Goal: Information Seeking & Learning: Check status

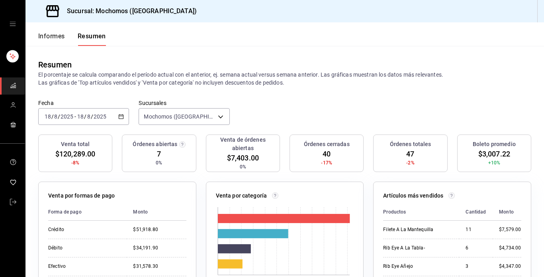
click at [120, 118] on icon "button" at bounding box center [121, 117] width 6 height 6
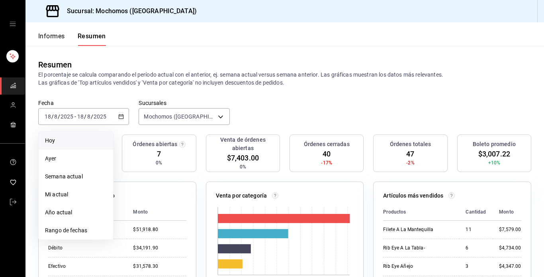
click at [99, 143] on span "Hoy" at bounding box center [76, 140] width 62 height 8
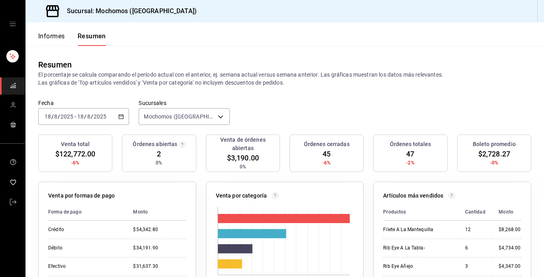
click at [122, 116] on icon "button" at bounding box center [121, 117] width 6 height 6
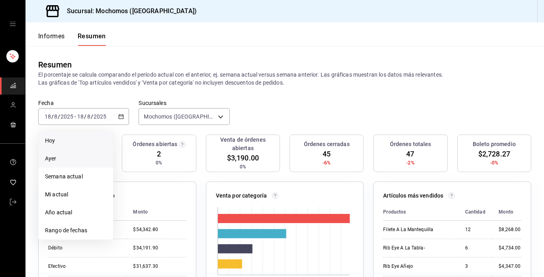
click at [68, 157] on span "Ayer" at bounding box center [76, 158] width 62 height 8
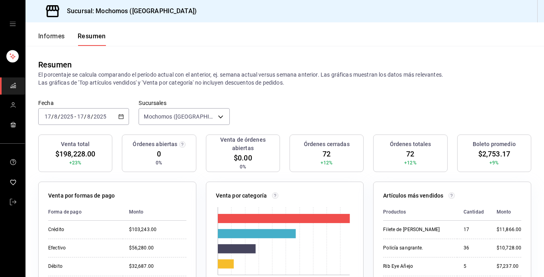
click at [123, 115] on icon "button" at bounding box center [121, 117] width 6 height 6
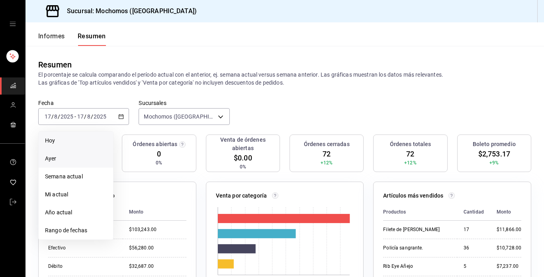
click at [60, 140] on span "Hoy" at bounding box center [76, 140] width 62 height 8
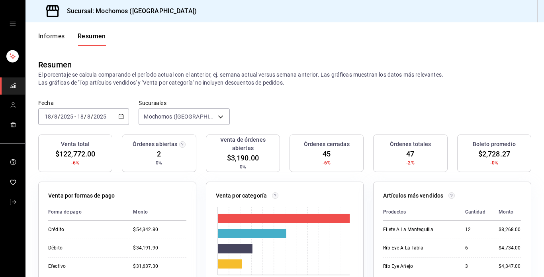
click at [60, 140] on div "Venta total" at bounding box center [75, 144] width 67 height 8
click at [51, 33] on font "Informes" at bounding box center [51, 36] width 27 height 8
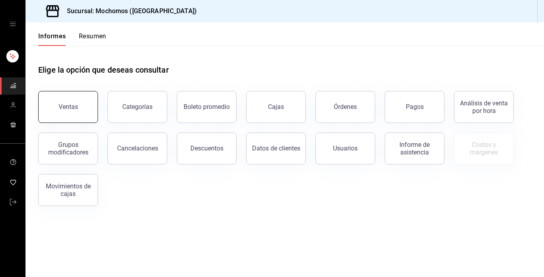
click at [85, 117] on button "Ventas" at bounding box center [68, 107] width 60 height 32
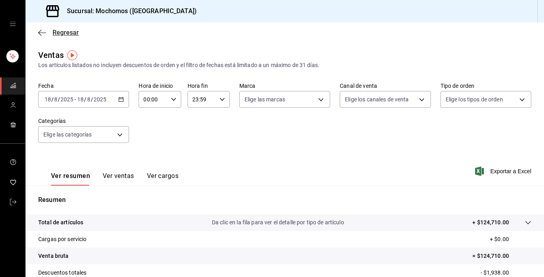
click at [42, 33] on icon "button" at bounding box center [42, 32] width 8 height 7
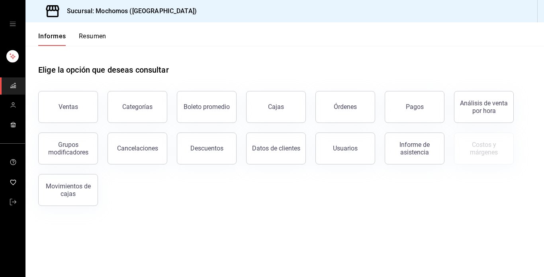
click at [83, 35] on font "Resumen" at bounding box center [92, 36] width 27 height 8
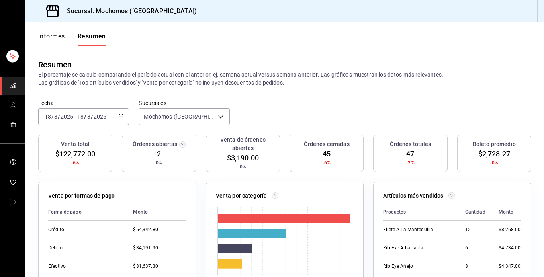
click at [115, 113] on div "[DATE] [DATE] - [DATE] [DATE]" at bounding box center [83, 116] width 91 height 17
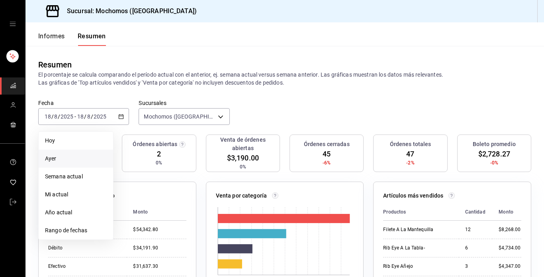
click at [89, 155] on span "Ayer" at bounding box center [76, 158] width 62 height 8
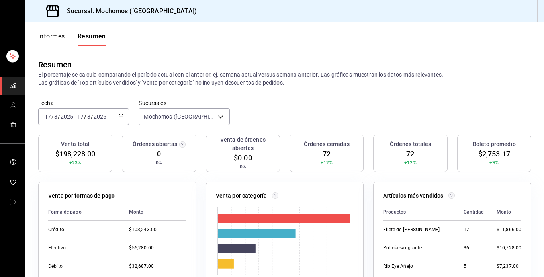
click at [118, 118] on icon "button" at bounding box center [121, 117] width 6 height 6
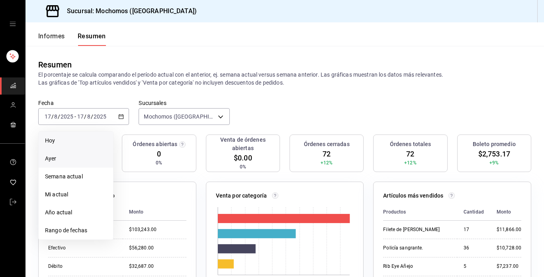
click at [101, 133] on li "Hoy" at bounding box center [76, 141] width 75 height 18
